Goal: Task Accomplishment & Management: Use online tool/utility

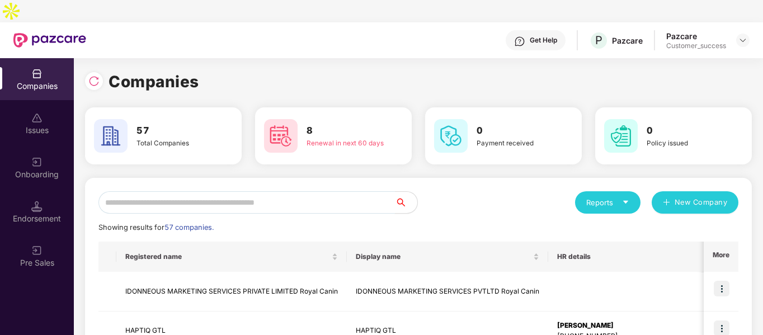
click at [224, 191] on input "text" at bounding box center [246, 202] width 296 height 22
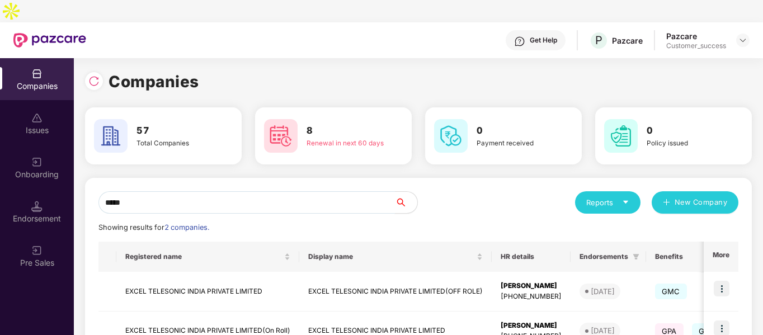
scroll to position [56, 0]
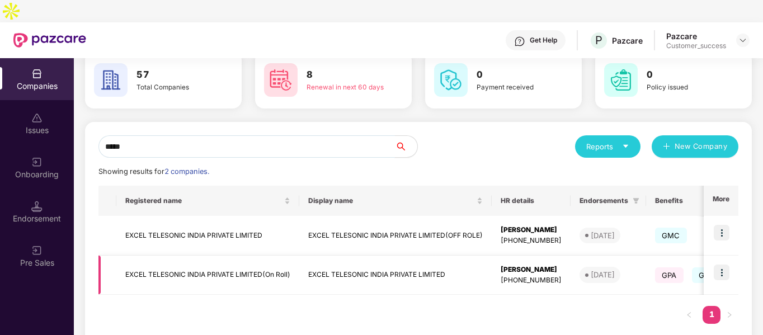
type input "*****"
click at [723, 265] on img at bounding box center [722, 273] width 16 height 16
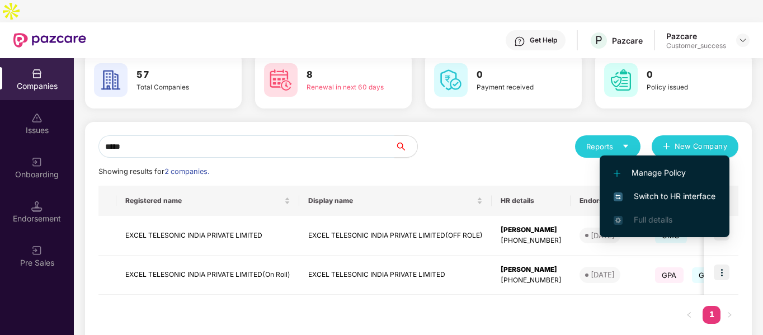
click at [638, 196] on span "Switch to HR interface" at bounding box center [665, 196] width 102 height 12
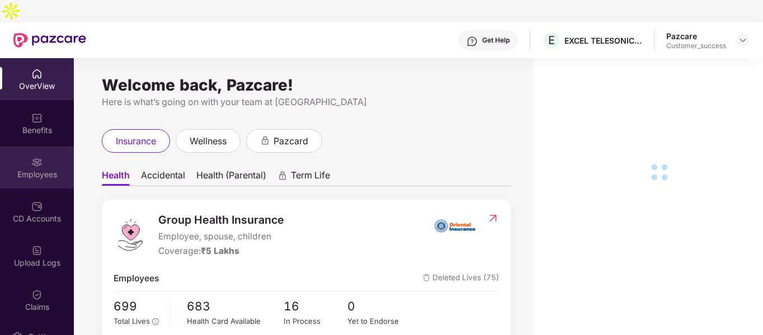
click at [29, 164] on div "Employees" at bounding box center [37, 168] width 74 height 42
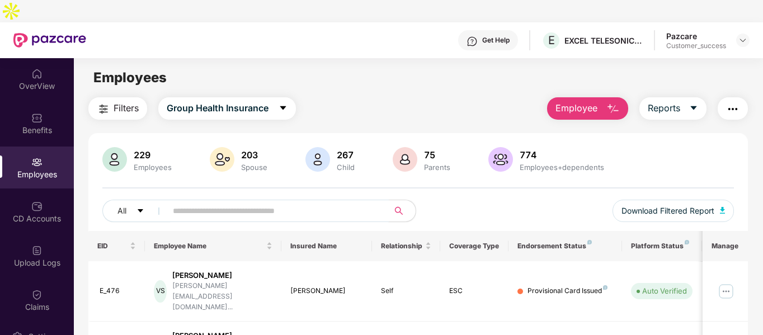
click at [194, 202] on input "text" at bounding box center [273, 210] width 201 height 17
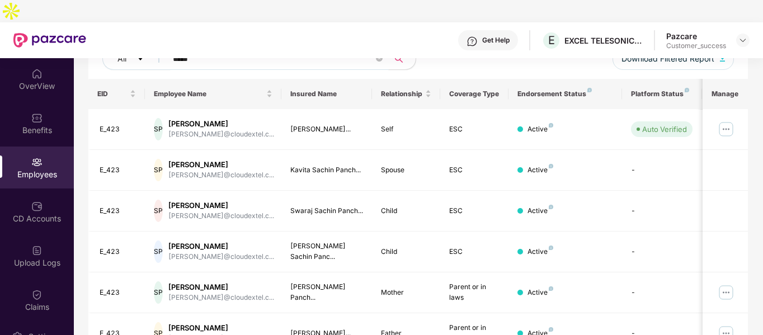
scroll to position [162, 0]
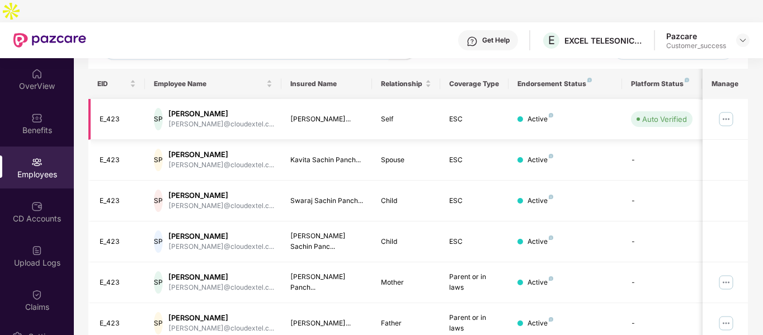
type input "*****"
click at [727, 110] on img at bounding box center [726, 119] width 18 height 18
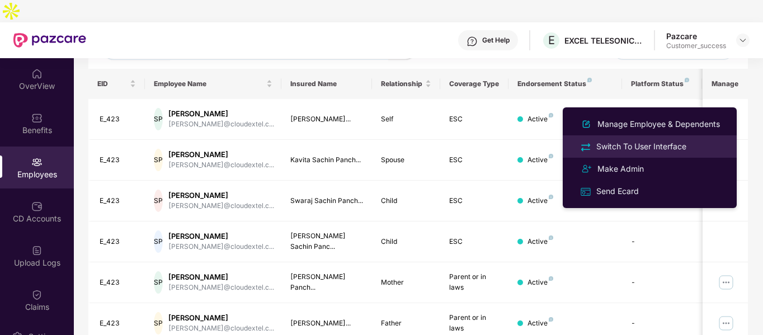
click at [605, 147] on div "Switch To User Interface" at bounding box center [641, 146] width 95 height 12
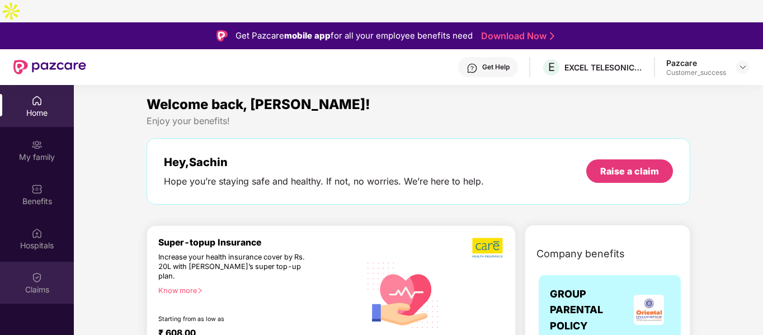
click at [46, 262] on div "Claims" at bounding box center [37, 283] width 74 height 42
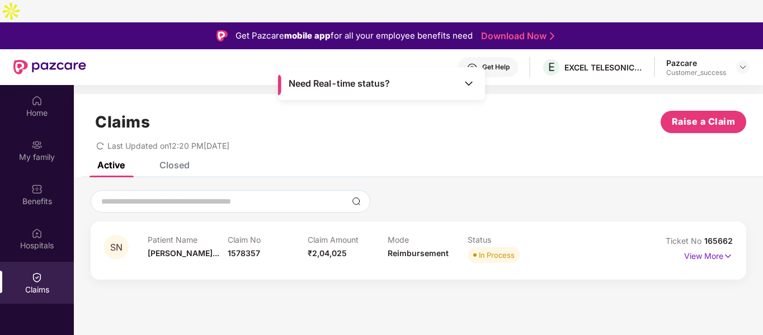
click at [717, 236] on span "165662" at bounding box center [718, 241] width 29 height 10
copy div "No 165662"
click at [742, 63] on img at bounding box center [742, 67] width 9 height 9
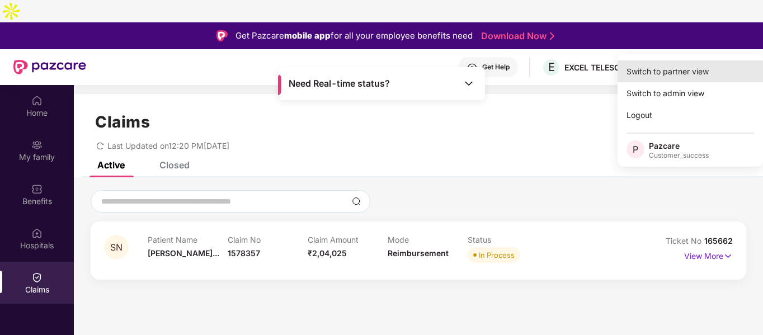
click at [672, 72] on div "Switch to partner view" at bounding box center [690, 71] width 145 height 22
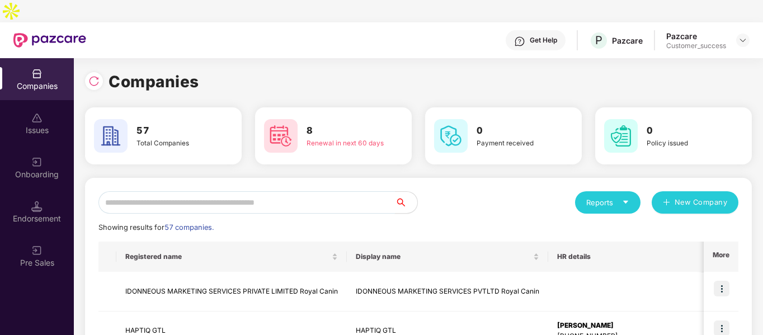
click at [282, 191] on input "text" at bounding box center [246, 202] width 296 height 22
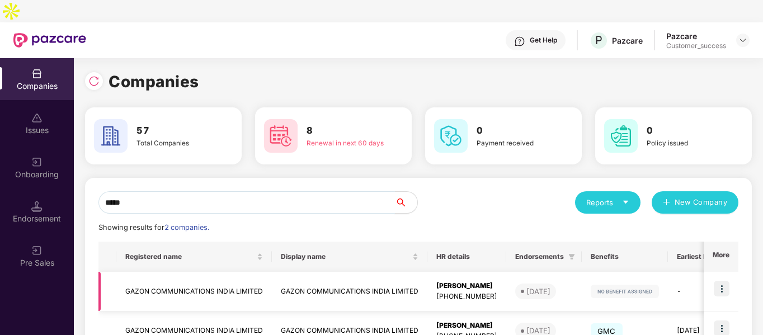
scroll to position [56, 0]
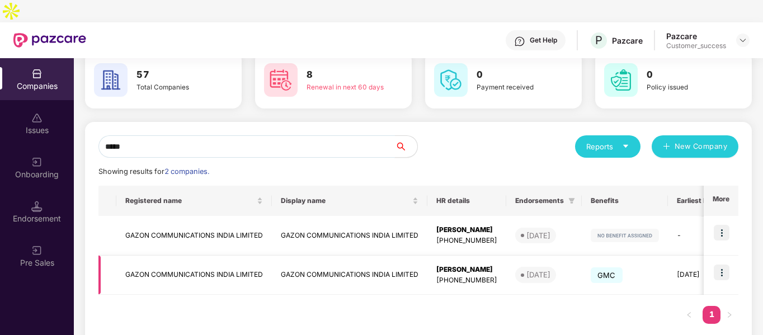
type input "*****"
click at [719, 265] on img at bounding box center [722, 273] width 16 height 16
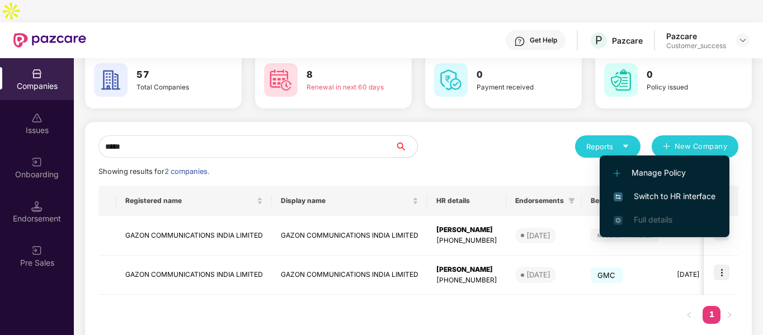
click at [628, 199] on span "Switch to HR interface" at bounding box center [665, 196] width 102 height 12
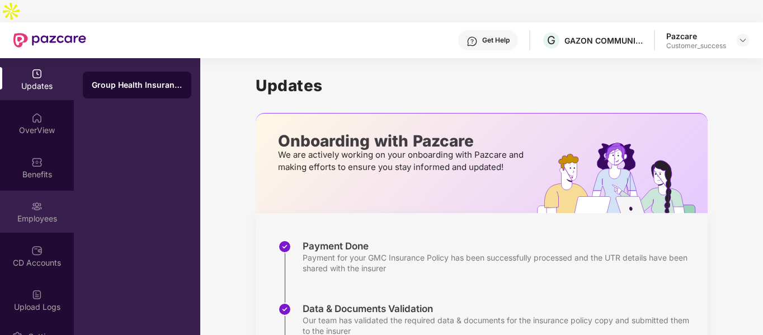
click at [29, 213] on div "Employees" at bounding box center [37, 218] width 74 height 11
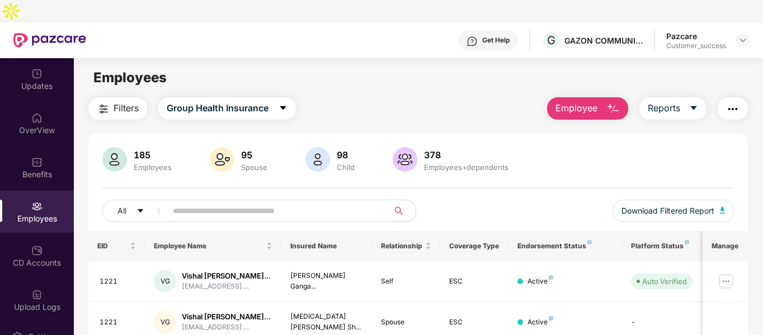
click at [335, 202] on input "text" at bounding box center [273, 210] width 201 height 17
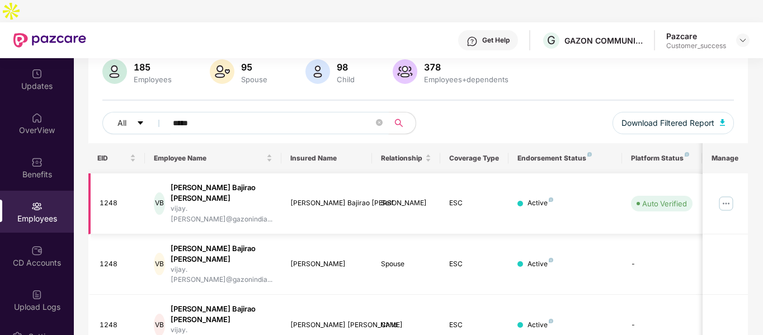
scroll to position [89, 0]
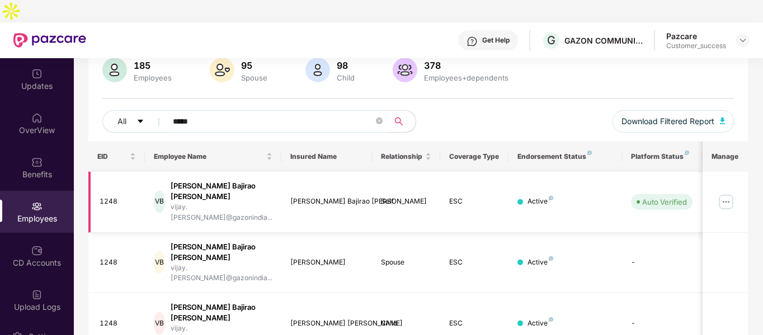
type input "*****"
click at [720, 193] on img at bounding box center [726, 202] width 18 height 18
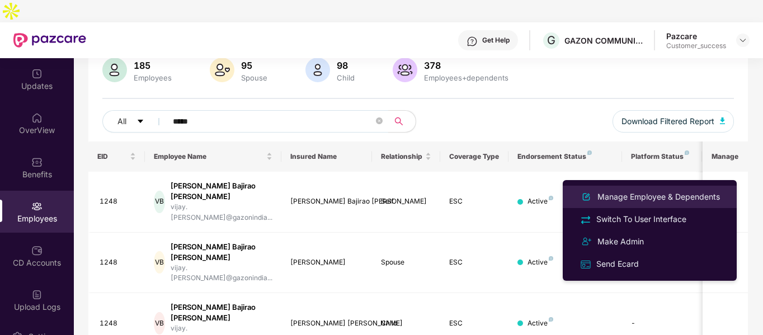
click at [624, 195] on div "Manage Employee & Dependents" at bounding box center [658, 197] width 127 height 12
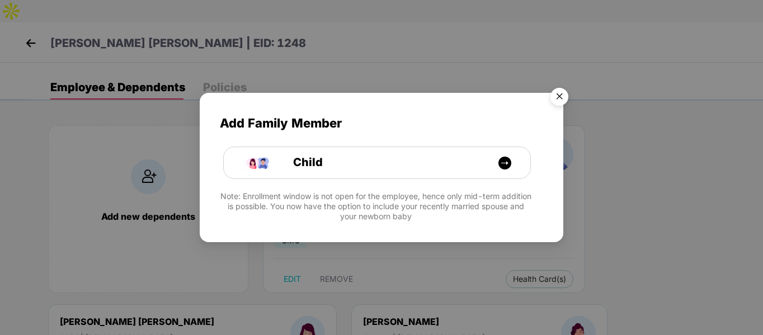
click at [566, 89] on img "Close" at bounding box center [559, 98] width 31 height 31
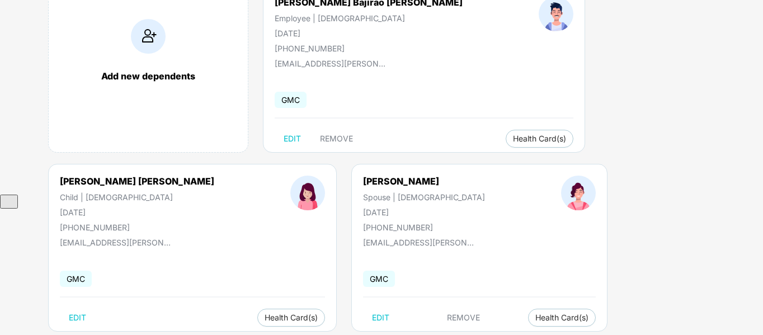
scroll to position [0, 0]
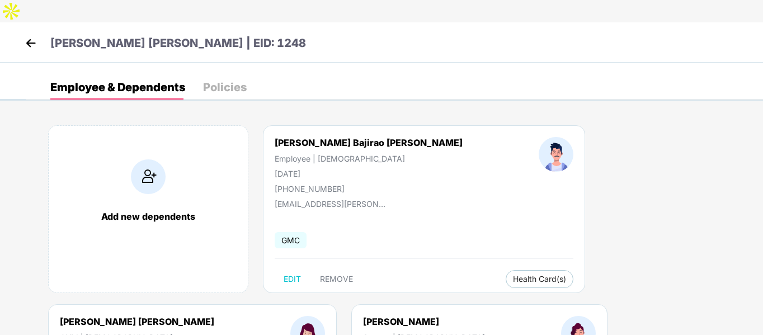
click at [33, 35] on img at bounding box center [30, 43] width 17 height 17
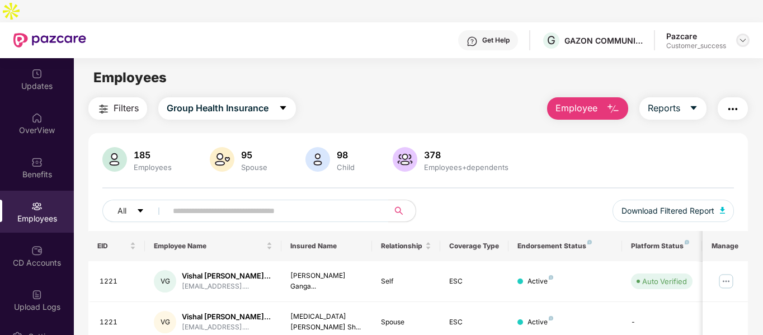
click at [743, 34] on div at bounding box center [742, 40] width 13 height 13
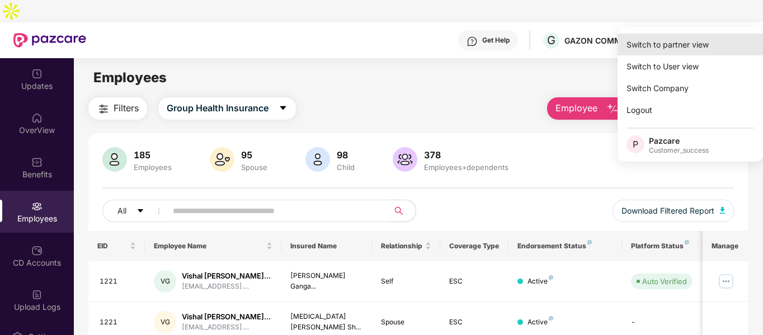
click at [671, 47] on div "Switch to partner view" at bounding box center [690, 45] width 145 height 22
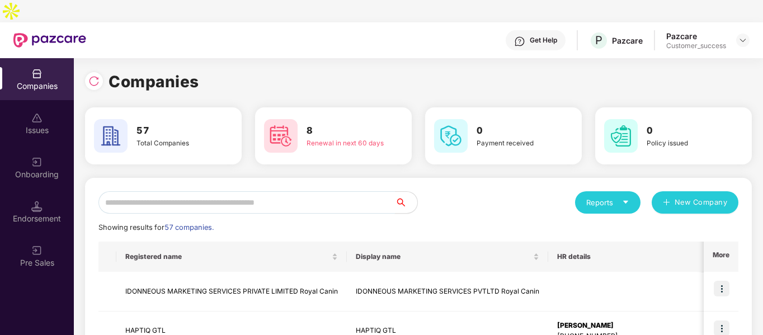
click at [355, 191] on input "text" at bounding box center [246, 202] width 296 height 22
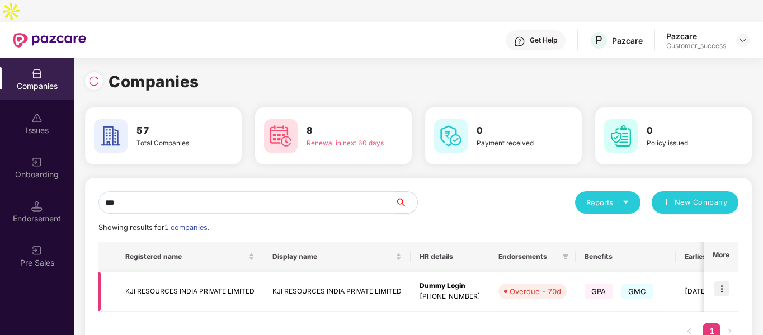
type input "***"
click at [728, 281] on img at bounding box center [722, 289] width 16 height 16
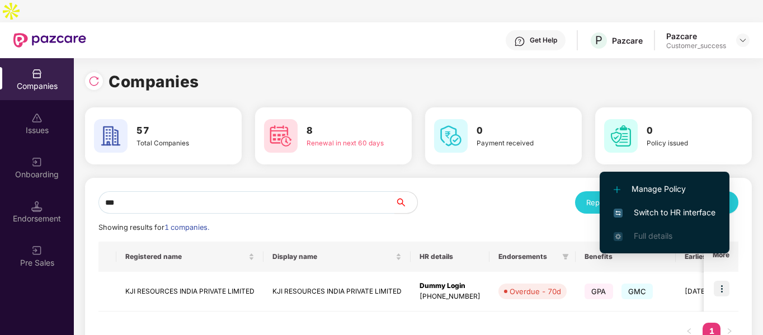
click at [647, 212] on span "Switch to HR interface" at bounding box center [665, 212] width 102 height 12
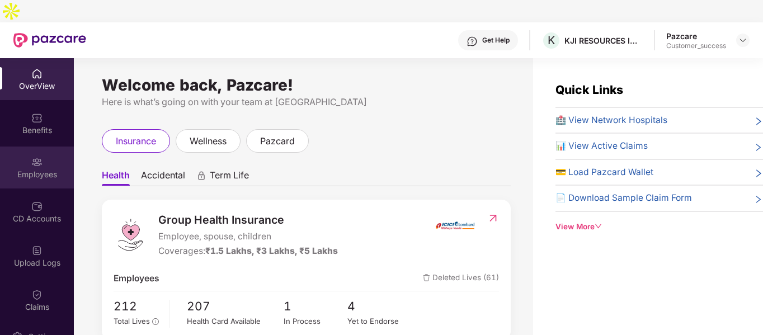
click at [35, 157] on img at bounding box center [36, 162] width 11 height 11
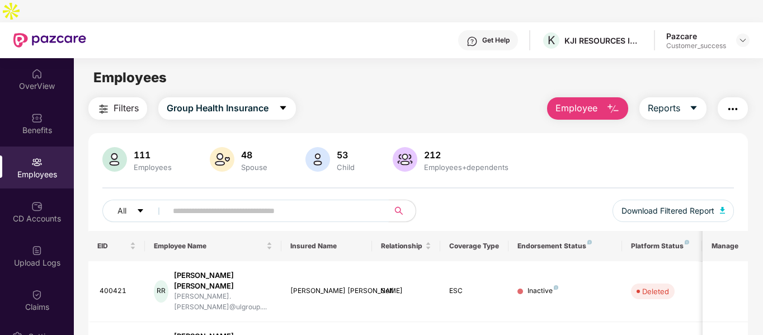
click at [209, 202] on input "text" at bounding box center [273, 210] width 201 height 17
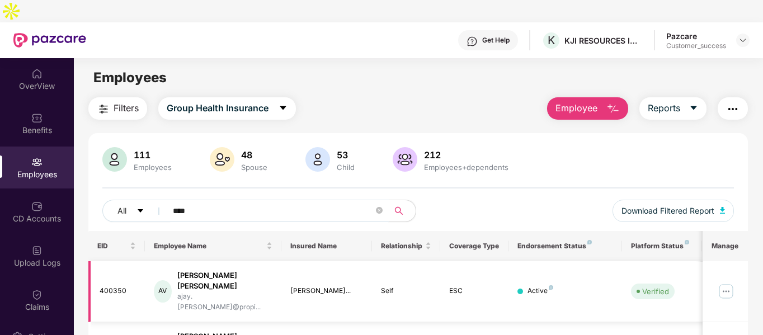
scroll to position [36, 0]
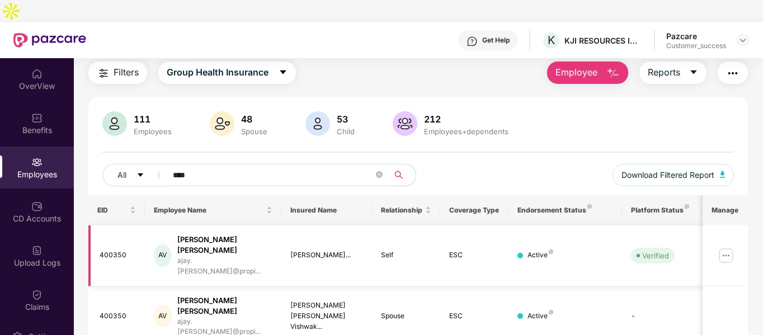
type input "****"
click at [724, 247] on img at bounding box center [726, 256] width 18 height 18
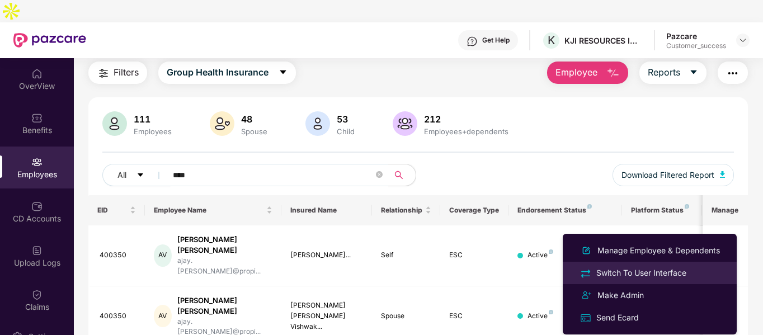
click at [590, 272] on img at bounding box center [586, 273] width 12 height 12
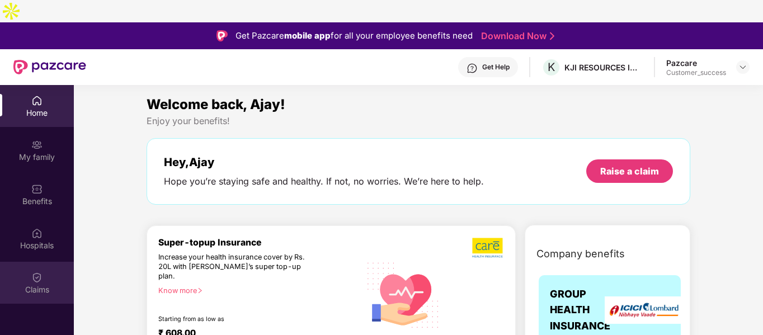
click at [47, 262] on div "Claims" at bounding box center [37, 283] width 74 height 42
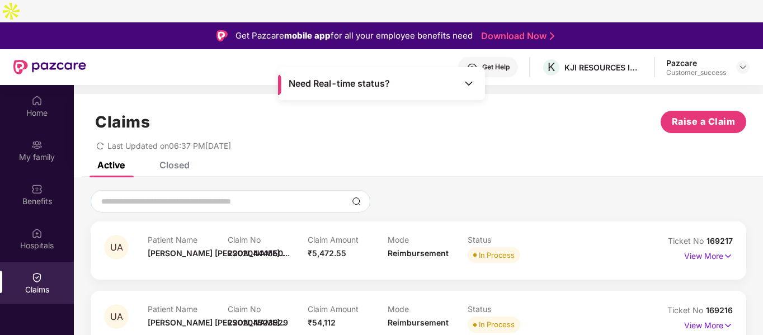
scroll to position [10, 0]
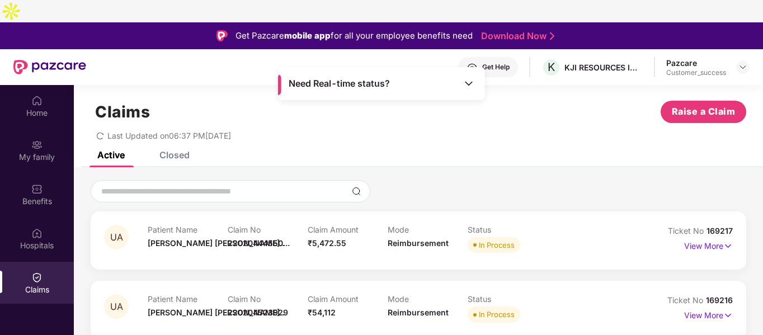
click at [712, 226] on span "169217" at bounding box center [719, 231] width 26 height 10
copy div "No 169217"
click at [717, 295] on span "169216" at bounding box center [719, 300] width 27 height 10
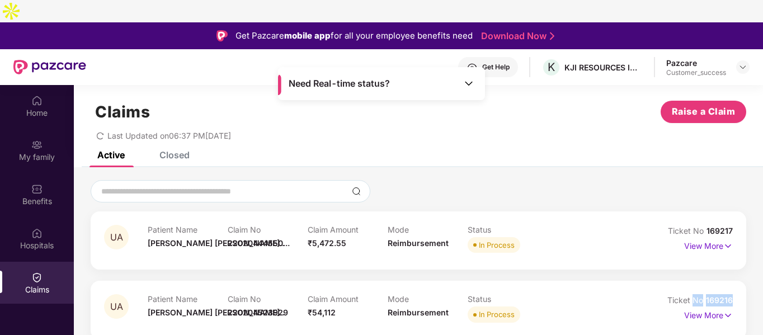
copy div "No 169216"
